Goal: Book appointment/travel/reservation

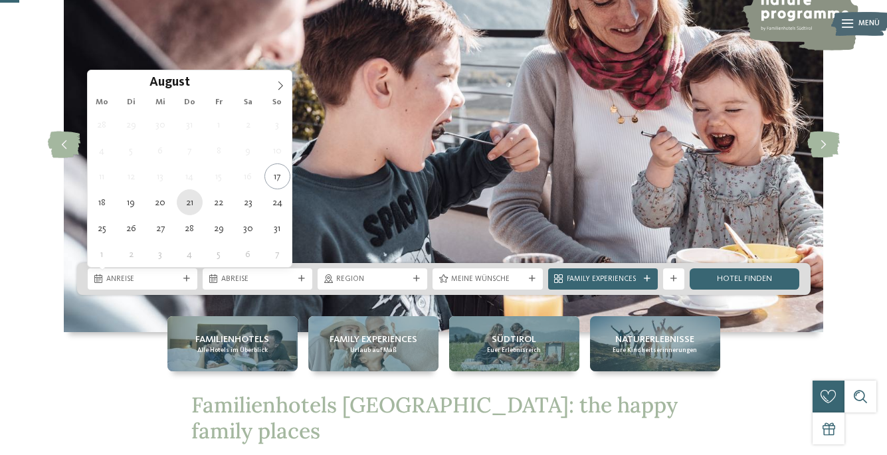
type div "21.08.2025"
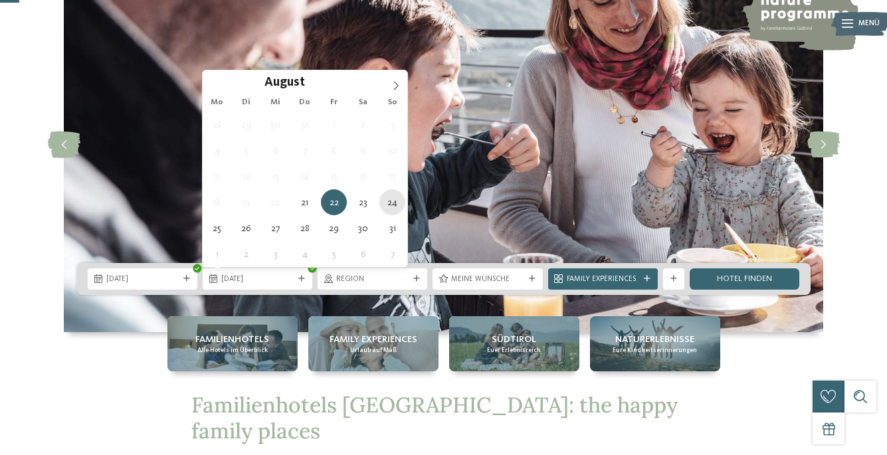
type div "24.08.2025"
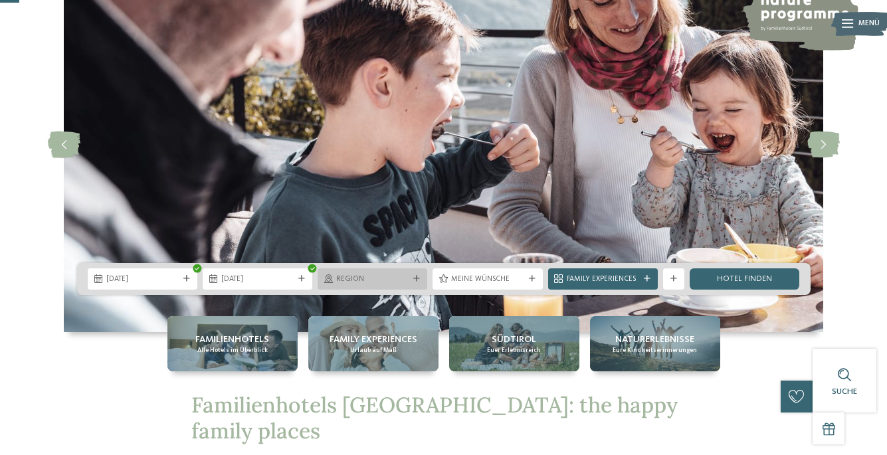
click at [384, 273] on div "Region" at bounding box center [372, 278] width 78 height 11
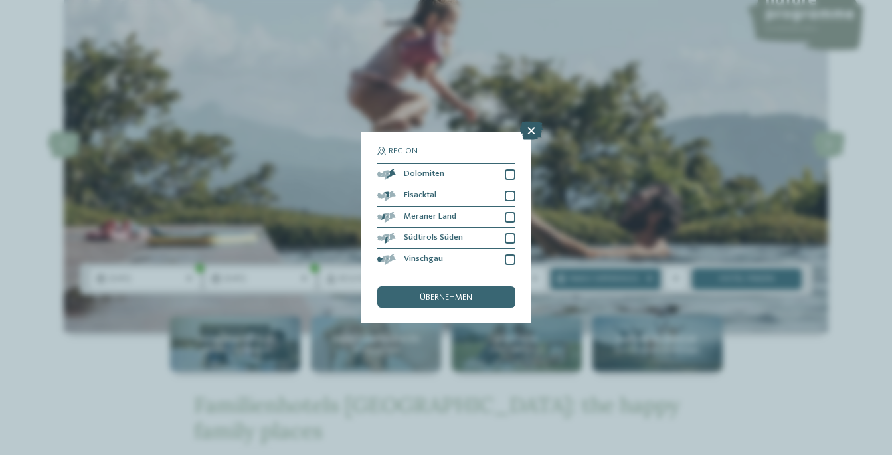
click at [533, 122] on icon at bounding box center [531, 131] width 23 height 19
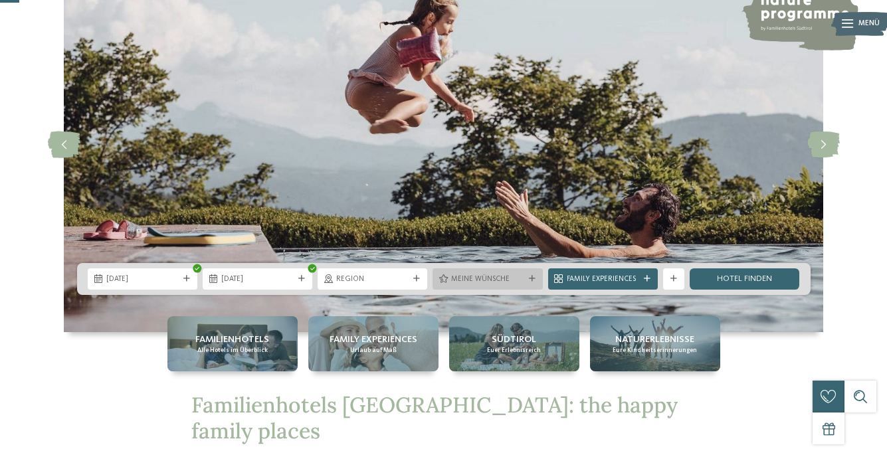
click at [527, 278] on div at bounding box center [532, 279] width 11 height 7
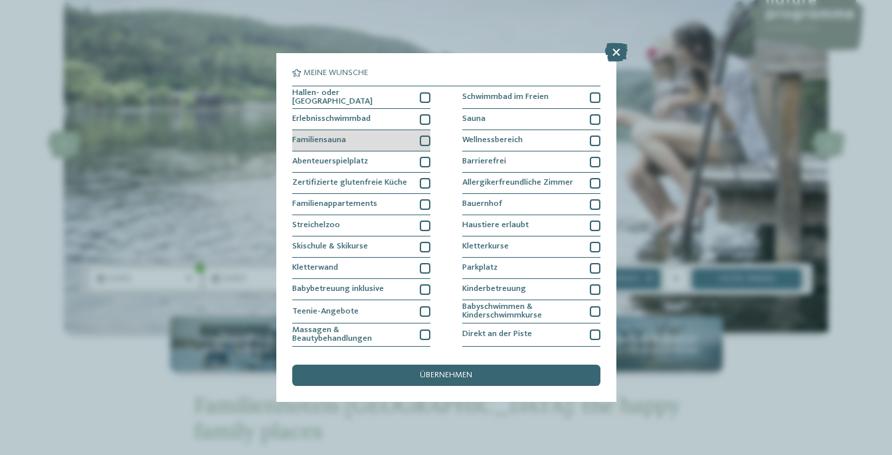
click at [422, 137] on div at bounding box center [425, 140] width 11 height 11
click at [422, 137] on icon at bounding box center [425, 140] width 7 height 7
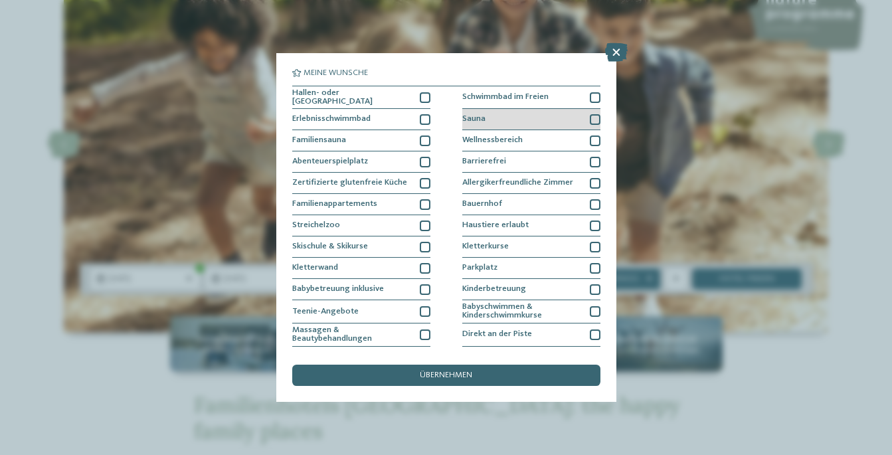
click at [514, 114] on div "Sauna" at bounding box center [531, 119] width 138 height 21
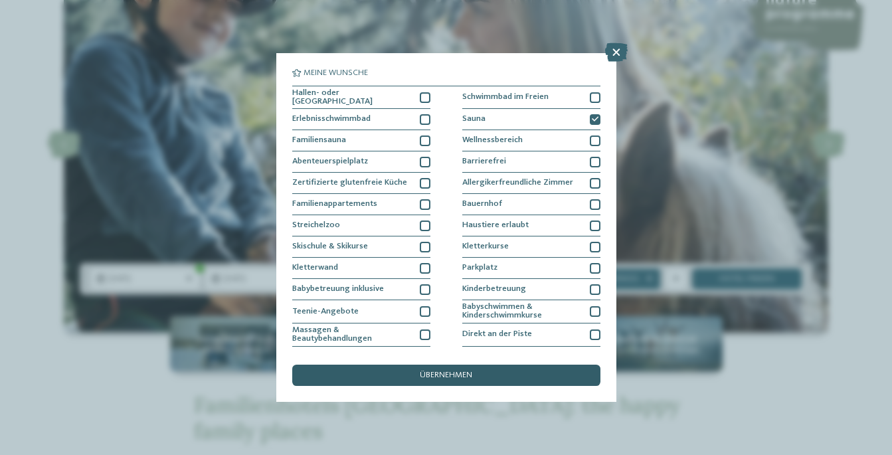
click at [480, 365] on div "übernehmen" at bounding box center [446, 375] width 308 height 21
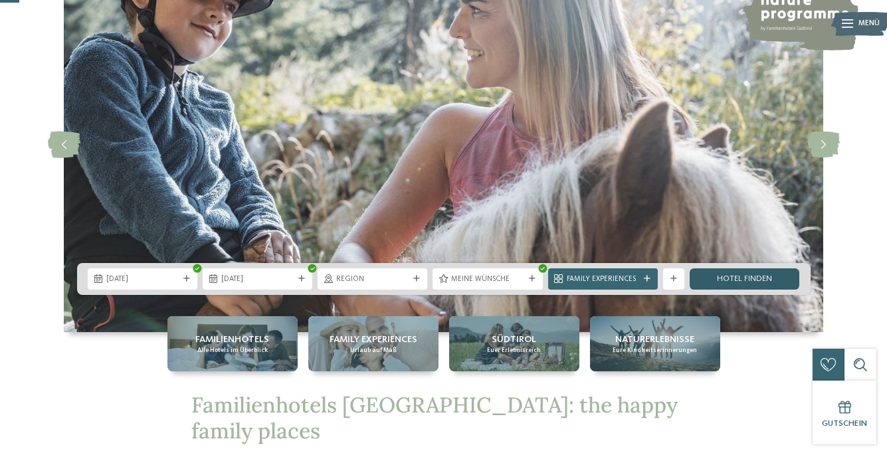
click at [727, 280] on link "Hotel finden" at bounding box center [744, 278] width 110 height 21
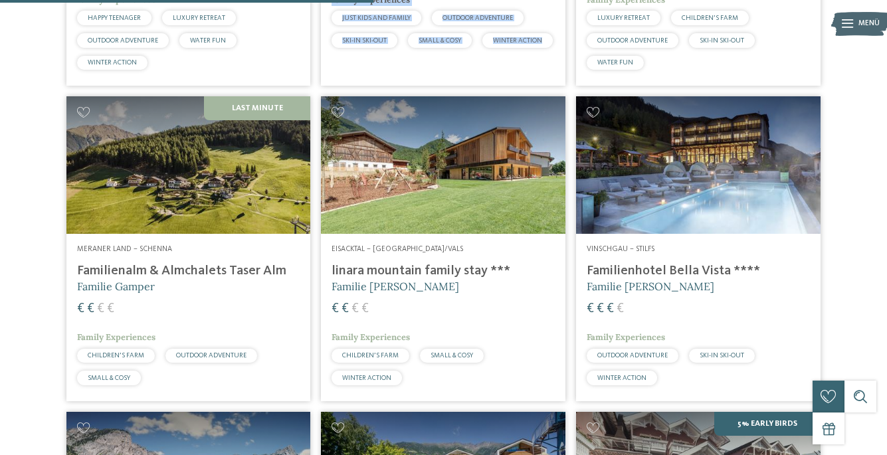
scroll to position [1390, 0]
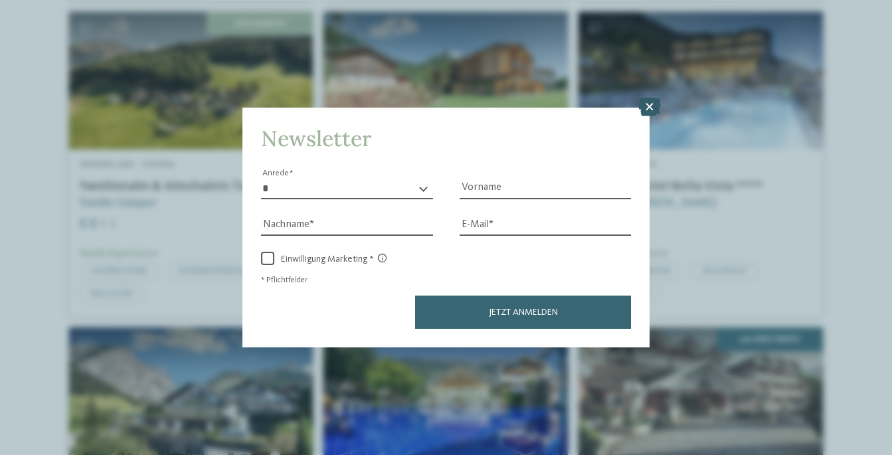
click at [649, 98] on icon at bounding box center [649, 107] width 23 height 19
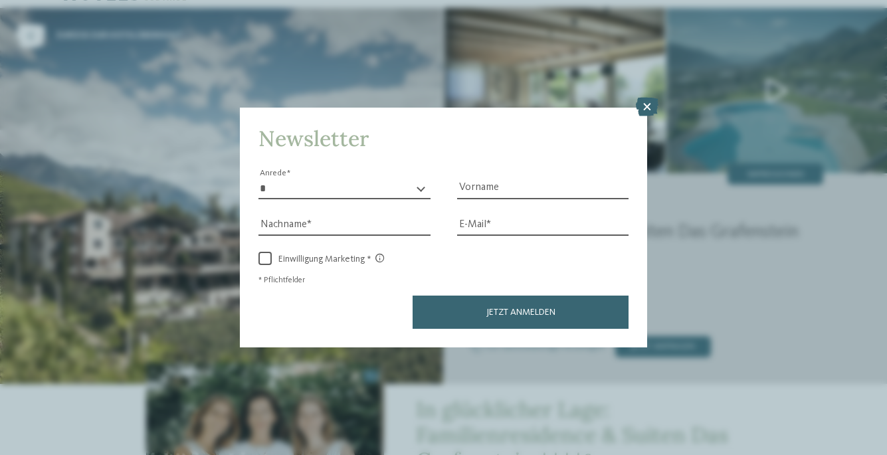
scroll to position [48, 0]
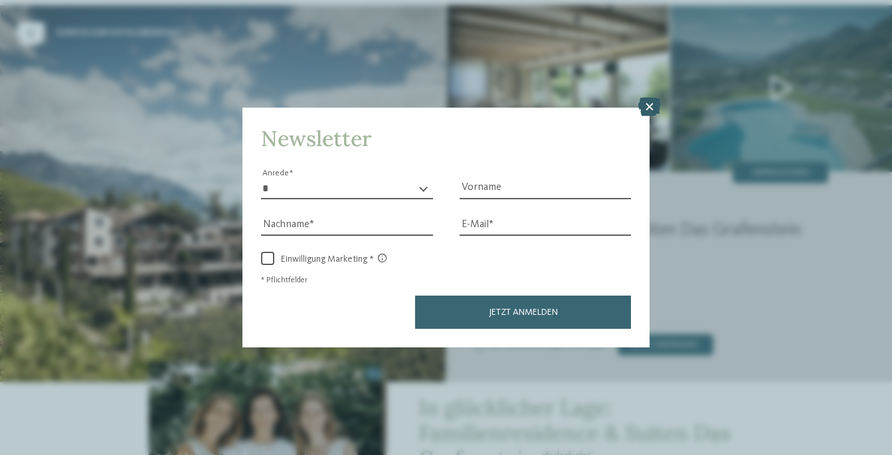
click at [647, 98] on icon at bounding box center [649, 107] width 23 height 19
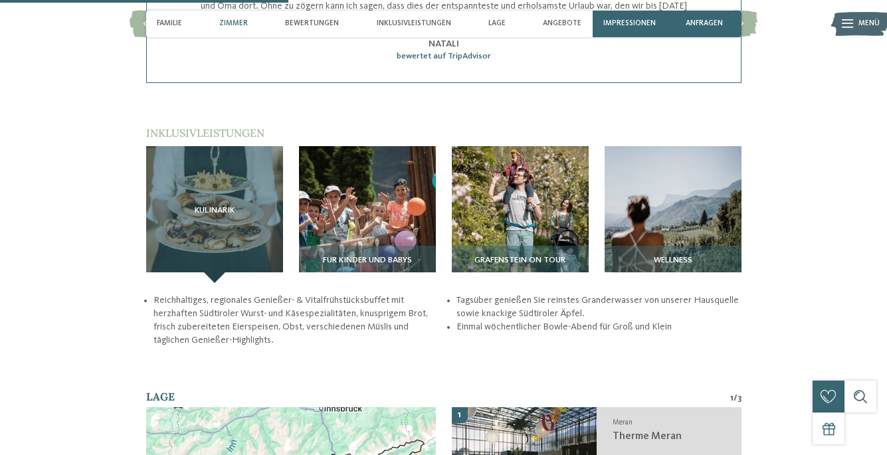
scroll to position [1126, 0]
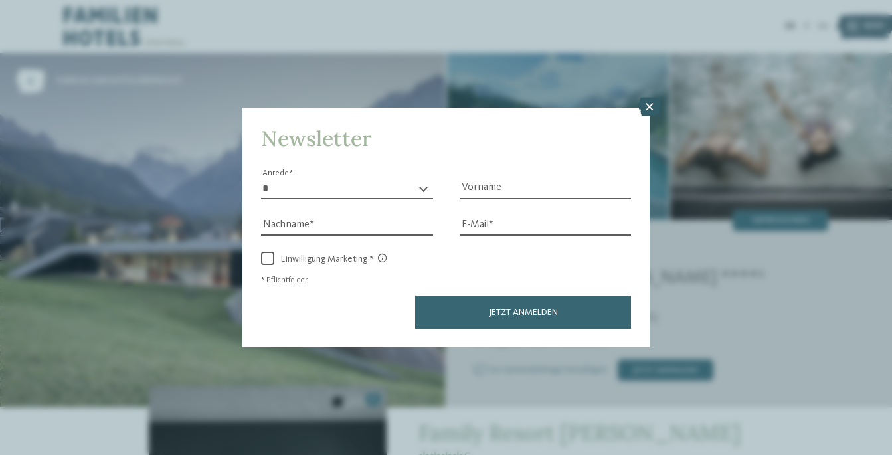
click at [648, 98] on icon at bounding box center [649, 107] width 23 height 19
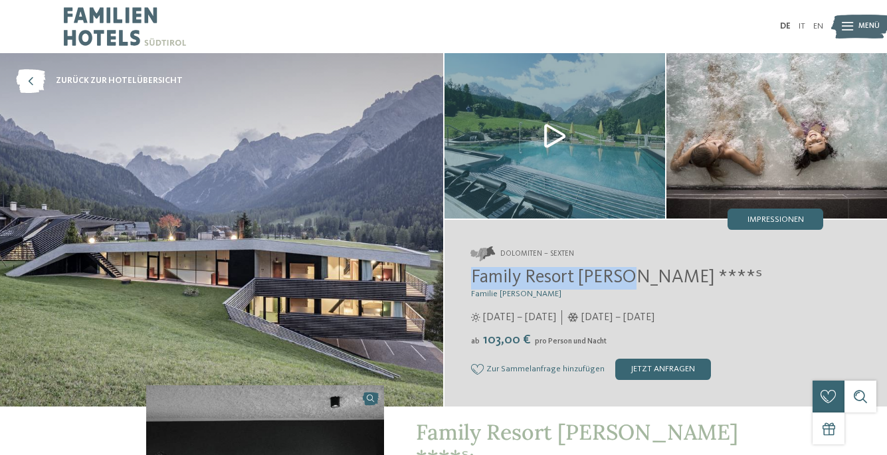
drag, startPoint x: 473, startPoint y: 280, endPoint x: 630, endPoint y: 274, distance: 156.8
click at [630, 274] on span "Family Resort Rainer ****ˢ" at bounding box center [616, 277] width 291 height 19
copy span "Family Resort Rainer"
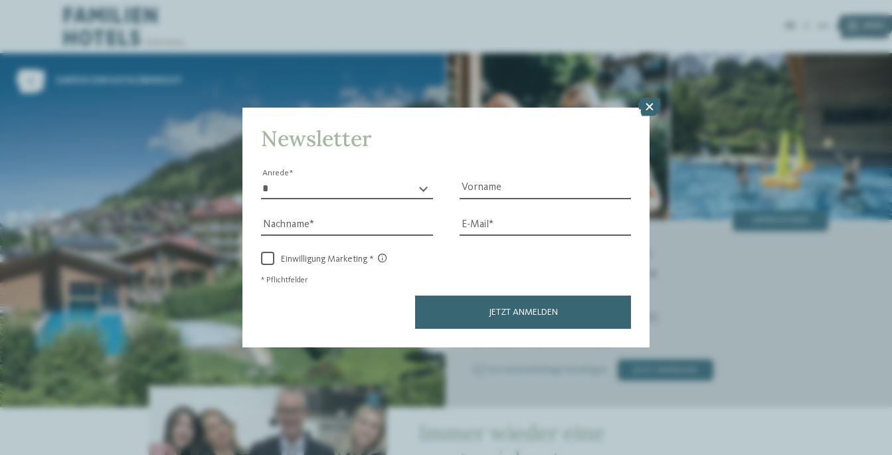
click at [650, 98] on icon at bounding box center [649, 107] width 23 height 19
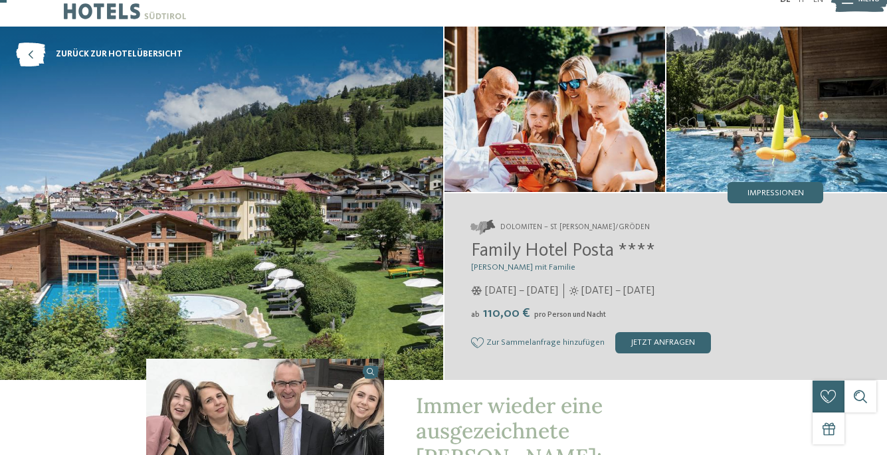
scroll to position [23, 0]
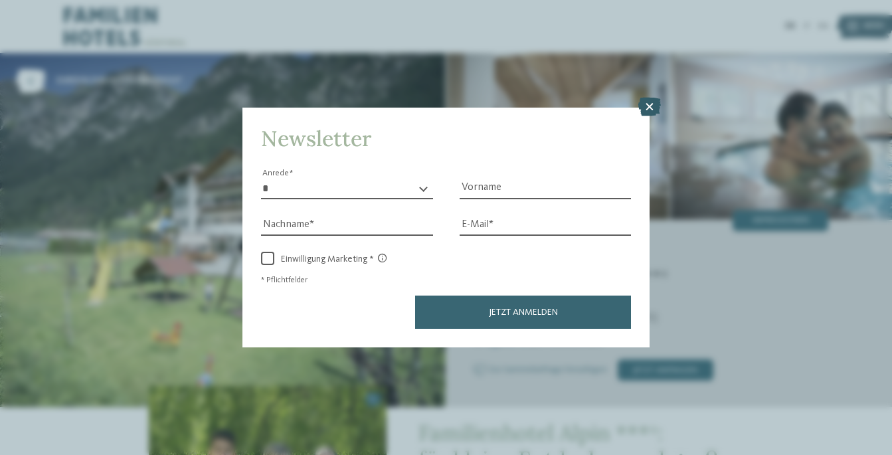
click at [648, 98] on icon at bounding box center [649, 107] width 23 height 19
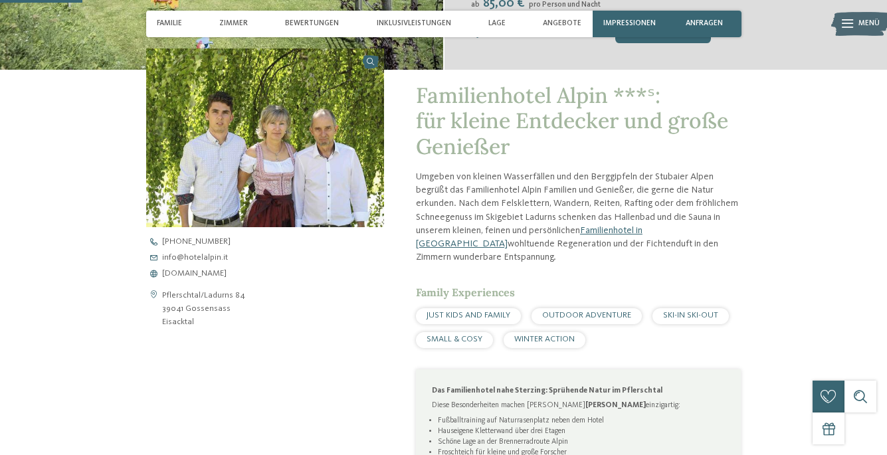
scroll to position [335, 0]
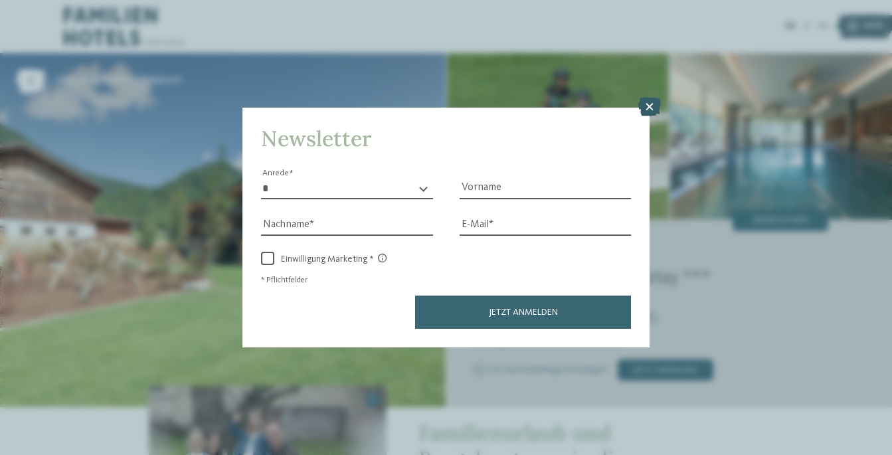
click at [656, 98] on icon at bounding box center [649, 107] width 23 height 19
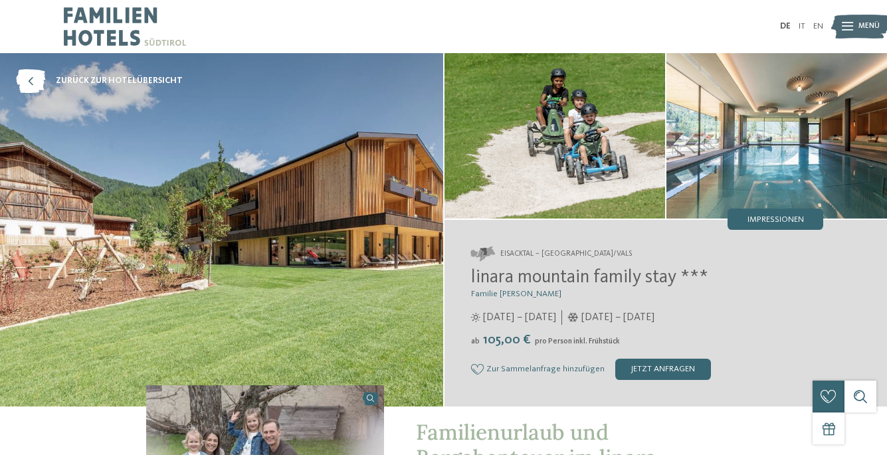
click at [649, 55] on img at bounding box center [554, 135] width 220 height 165
